Goal: Use online tool/utility: Use online tool/utility

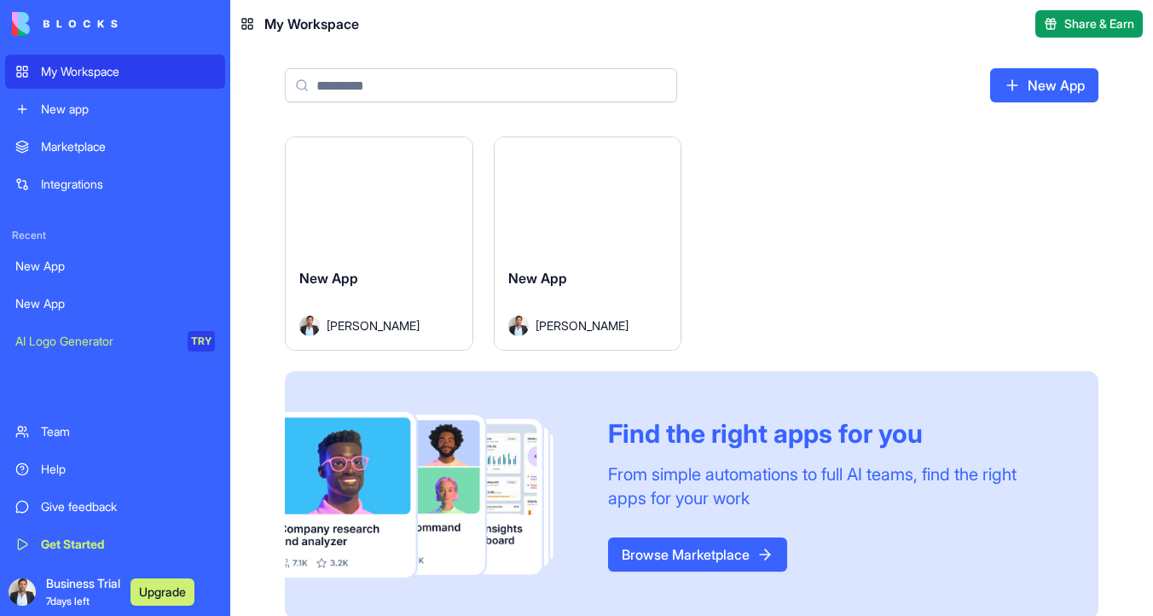
click at [572, 190] on button "Launch" at bounding box center [588, 195] width 128 height 34
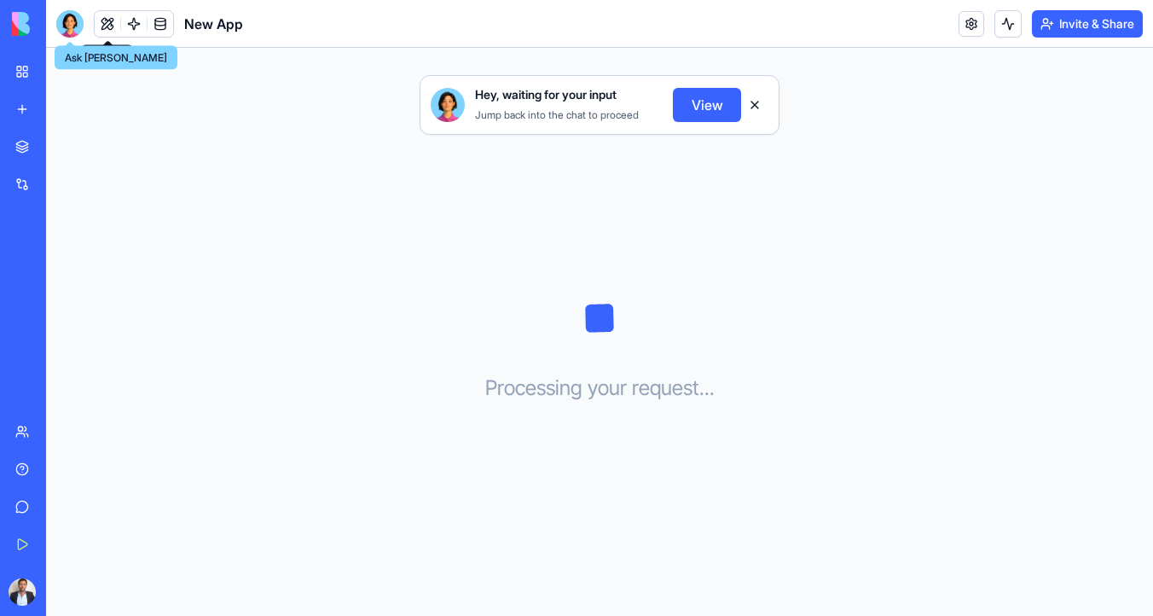
click at [65, 21] on div at bounding box center [69, 23] width 27 height 27
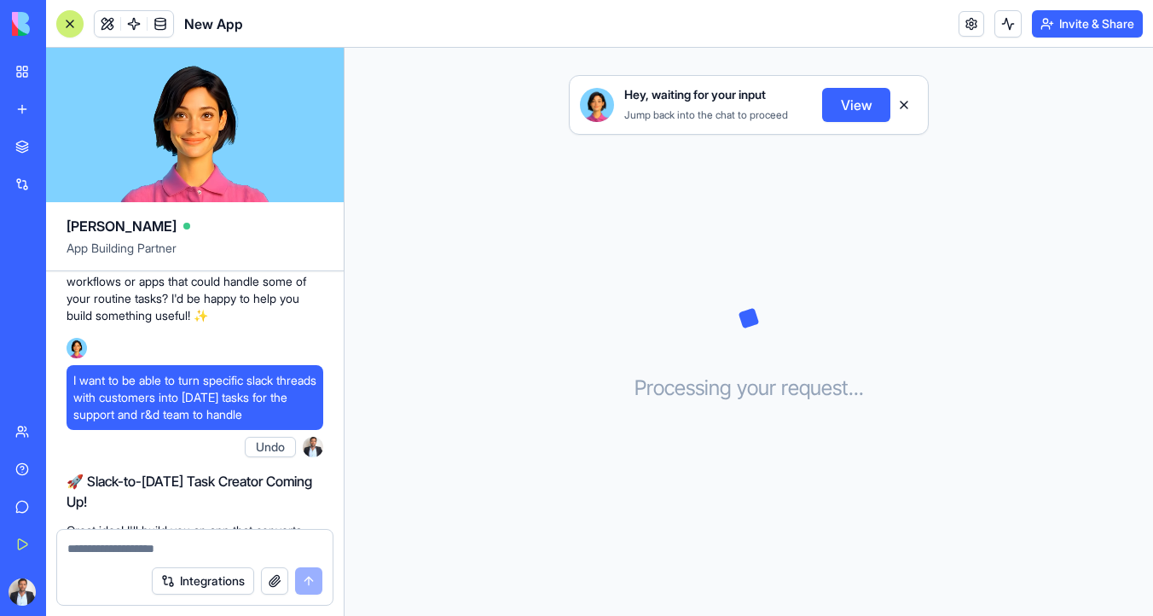
scroll to position [757, 0]
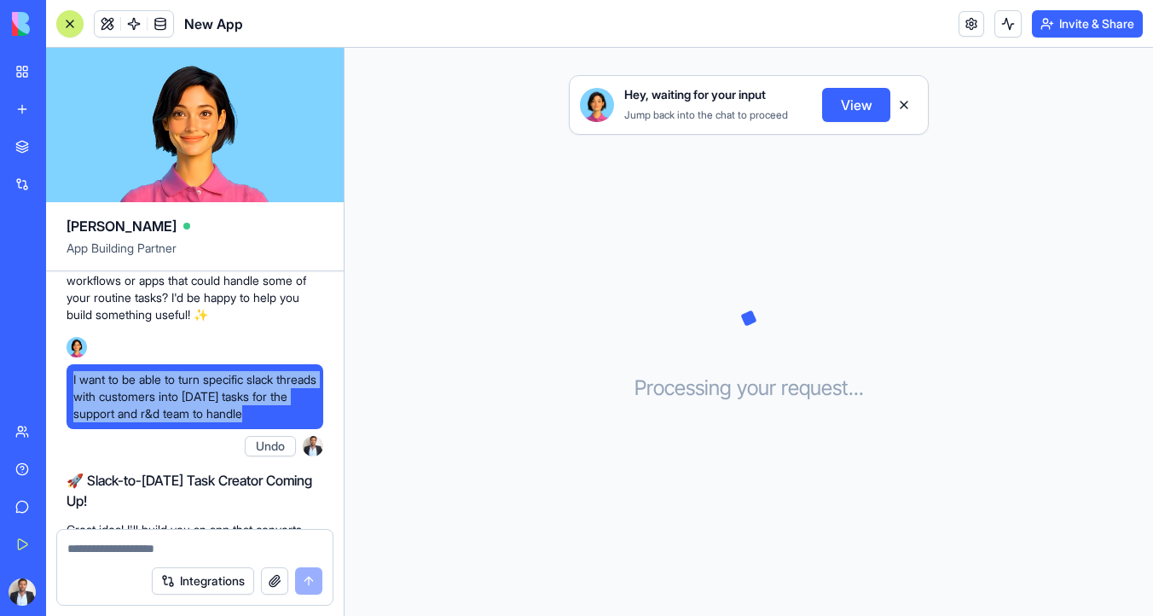
drag, startPoint x: 299, startPoint y: 415, endPoint x: 67, endPoint y: 380, distance: 234.5
click at [67, 380] on div "I want to be able to turn specific slack threads with customers into [DATE] tas…" at bounding box center [195, 396] width 257 height 65
copy span "I want to be able to turn specific slack threads with customers into [DATE] tas…"
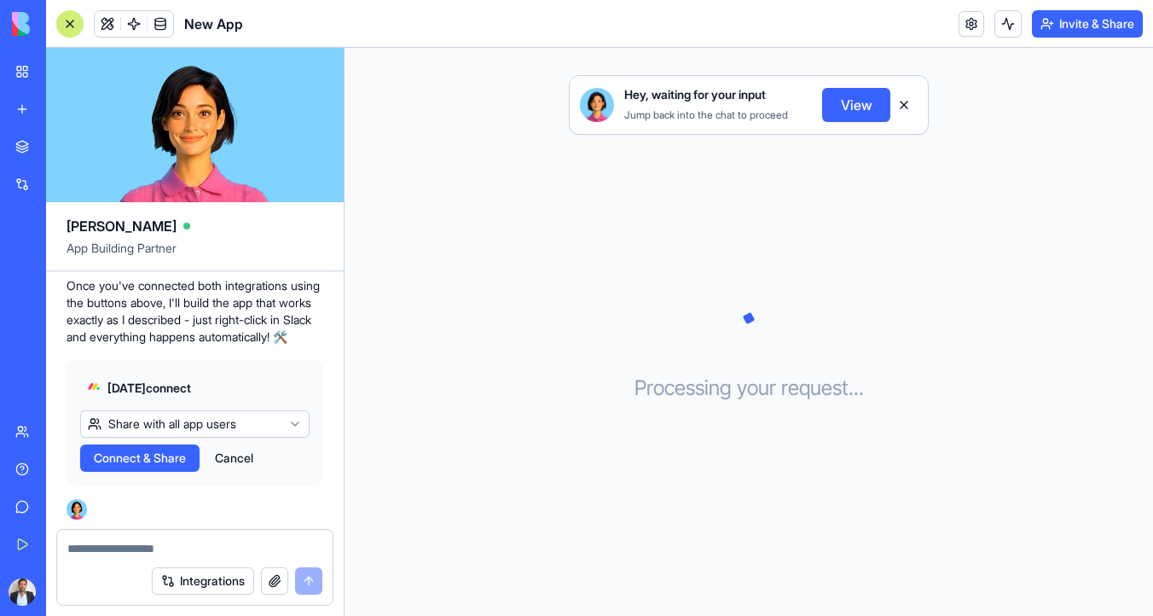
scroll to position [4530, 0]
